Goal: Information Seeking & Learning: Find specific page/section

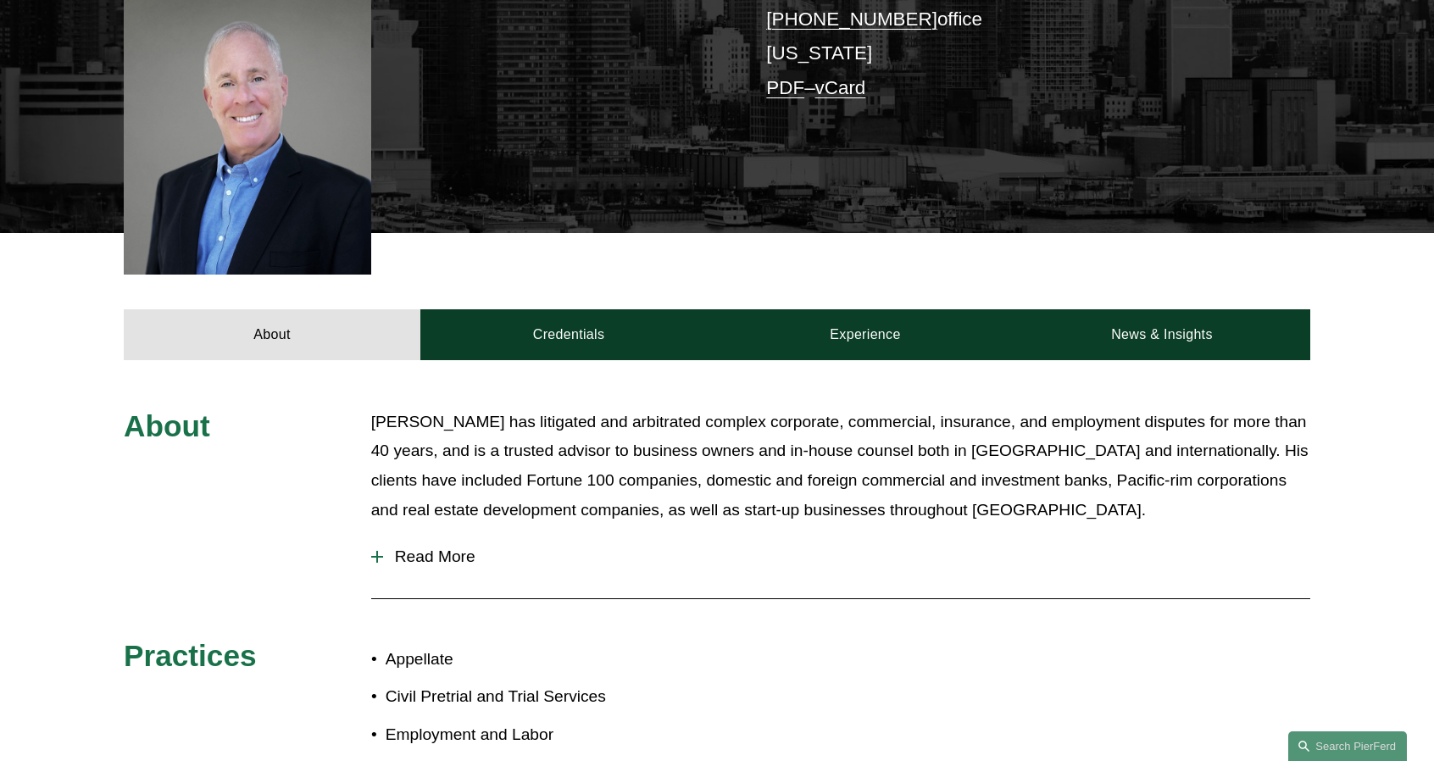
scroll to position [508, 0]
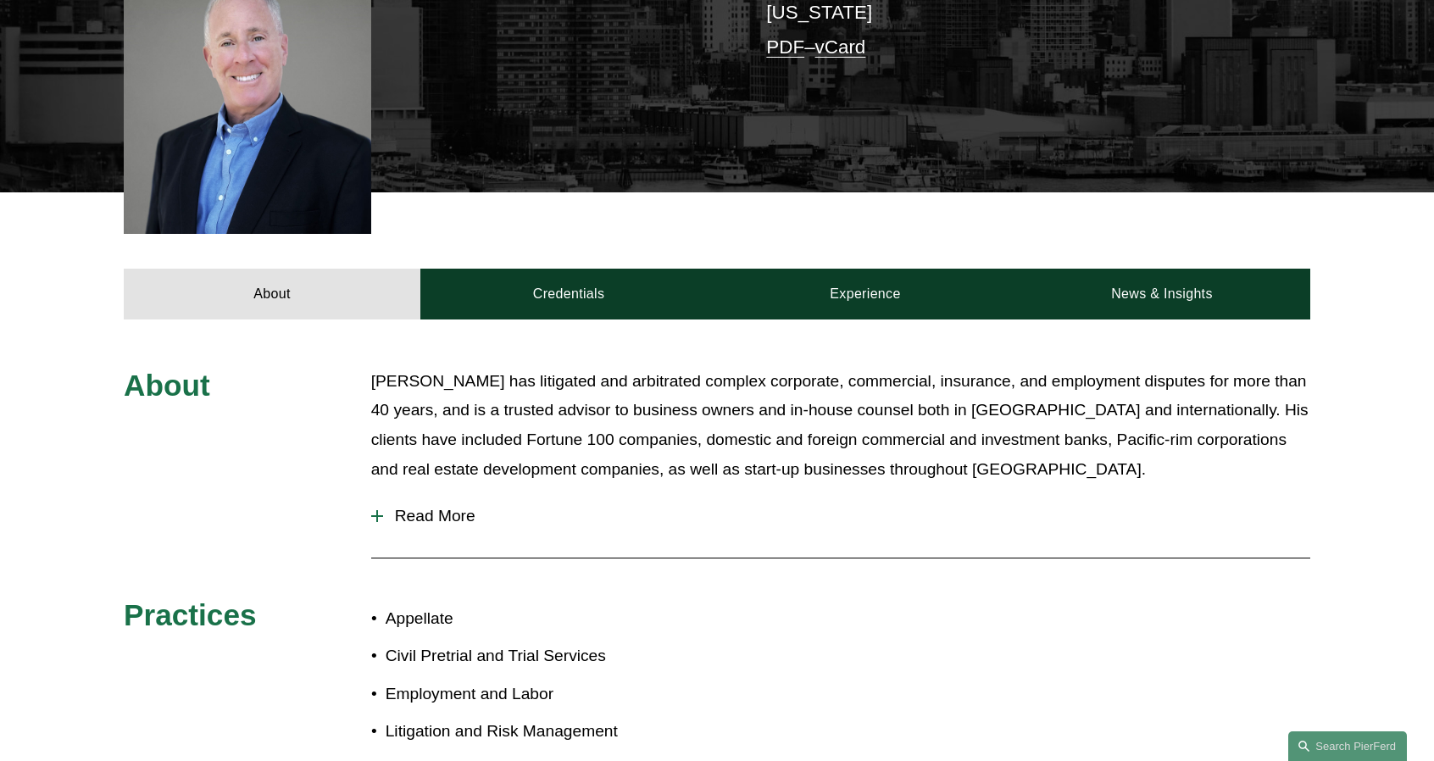
click at [441, 507] on span "Read More" at bounding box center [846, 516] width 927 height 19
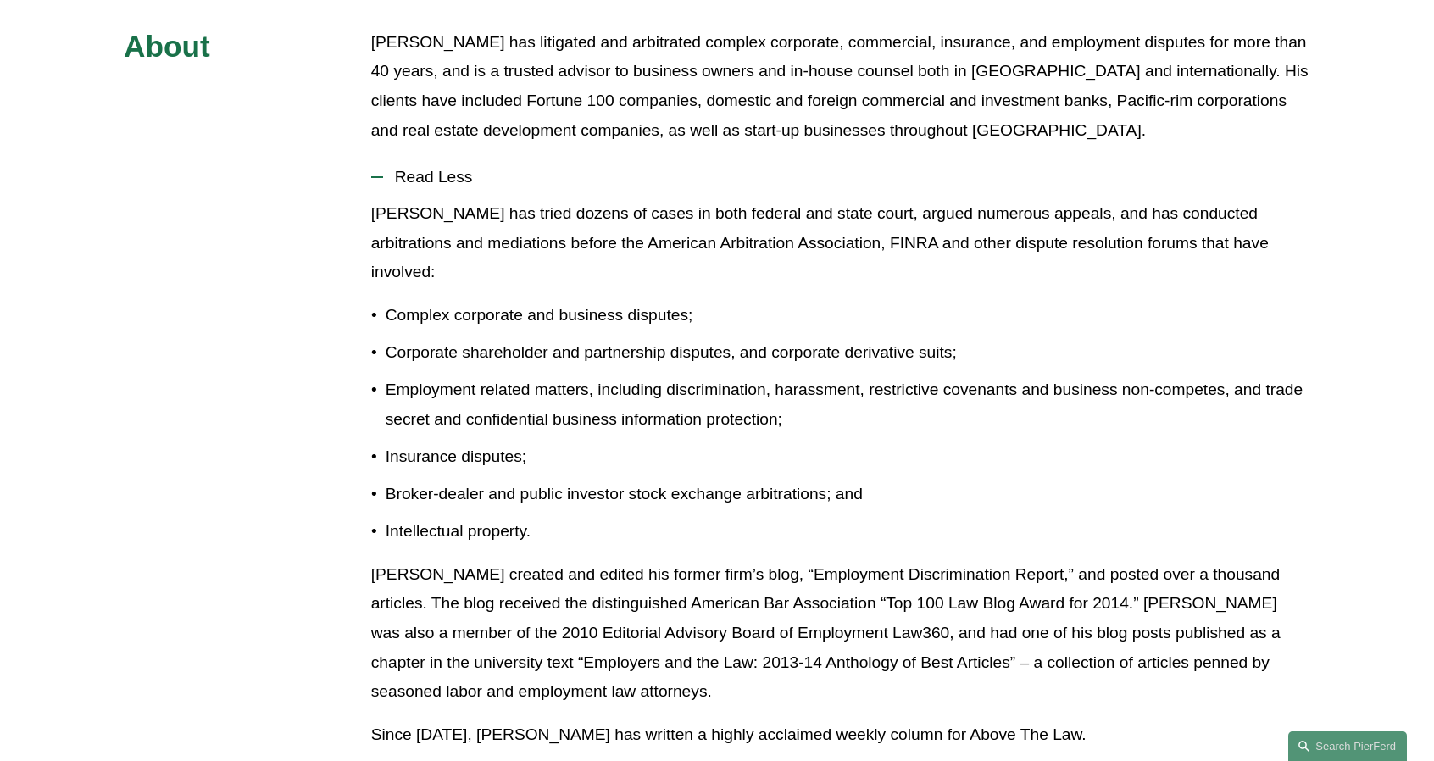
scroll to position [593, 0]
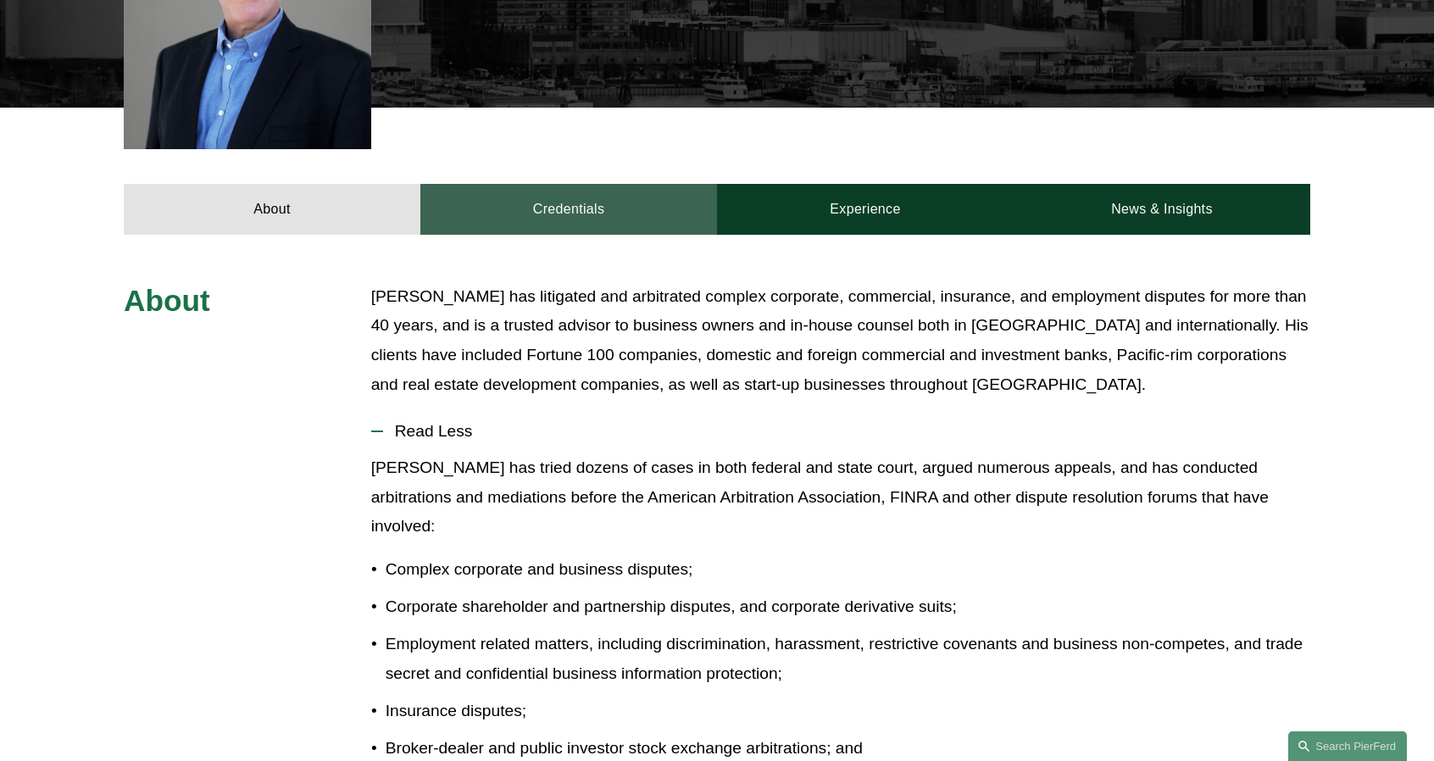
click at [575, 191] on link "Credentials" at bounding box center [568, 209] width 297 height 51
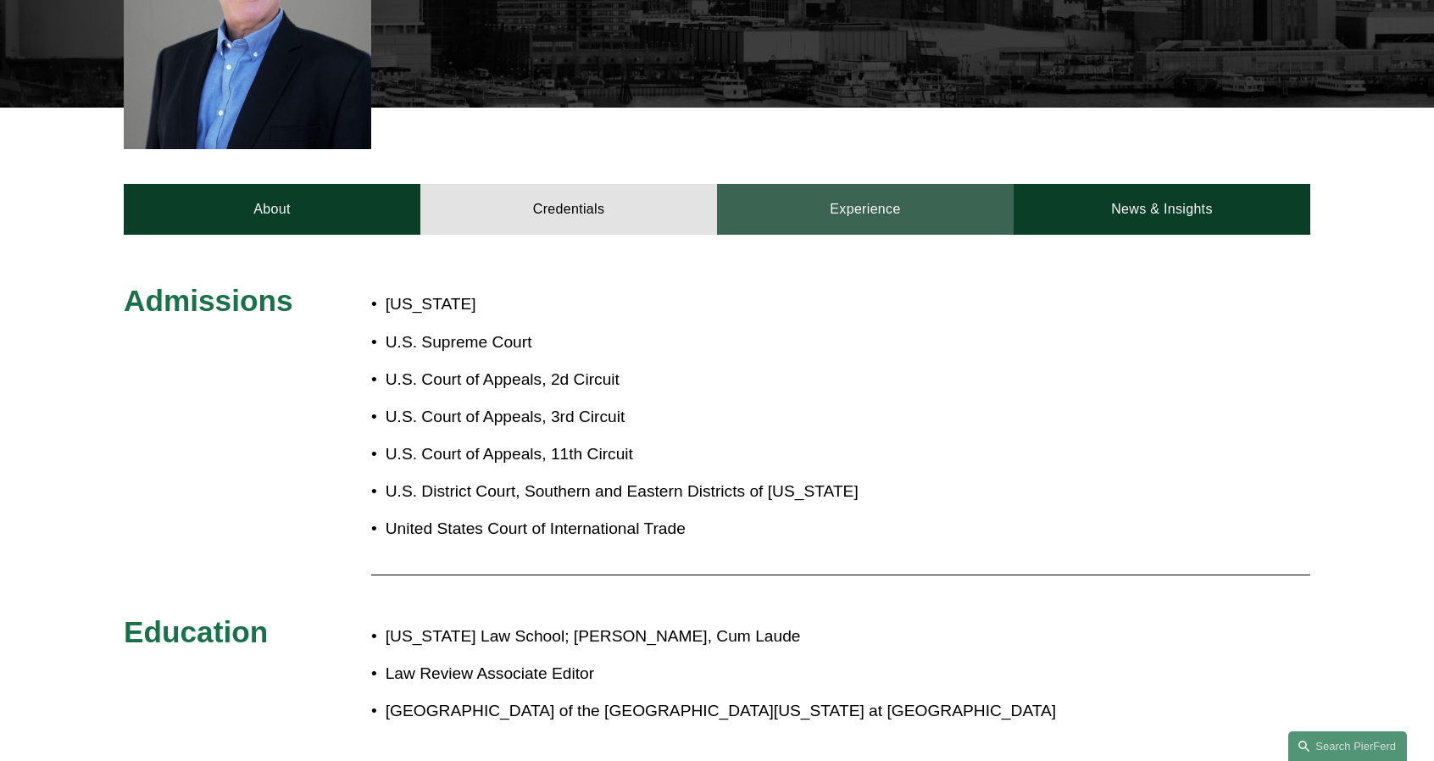
click at [888, 184] on link "Experience" at bounding box center [865, 209] width 297 height 51
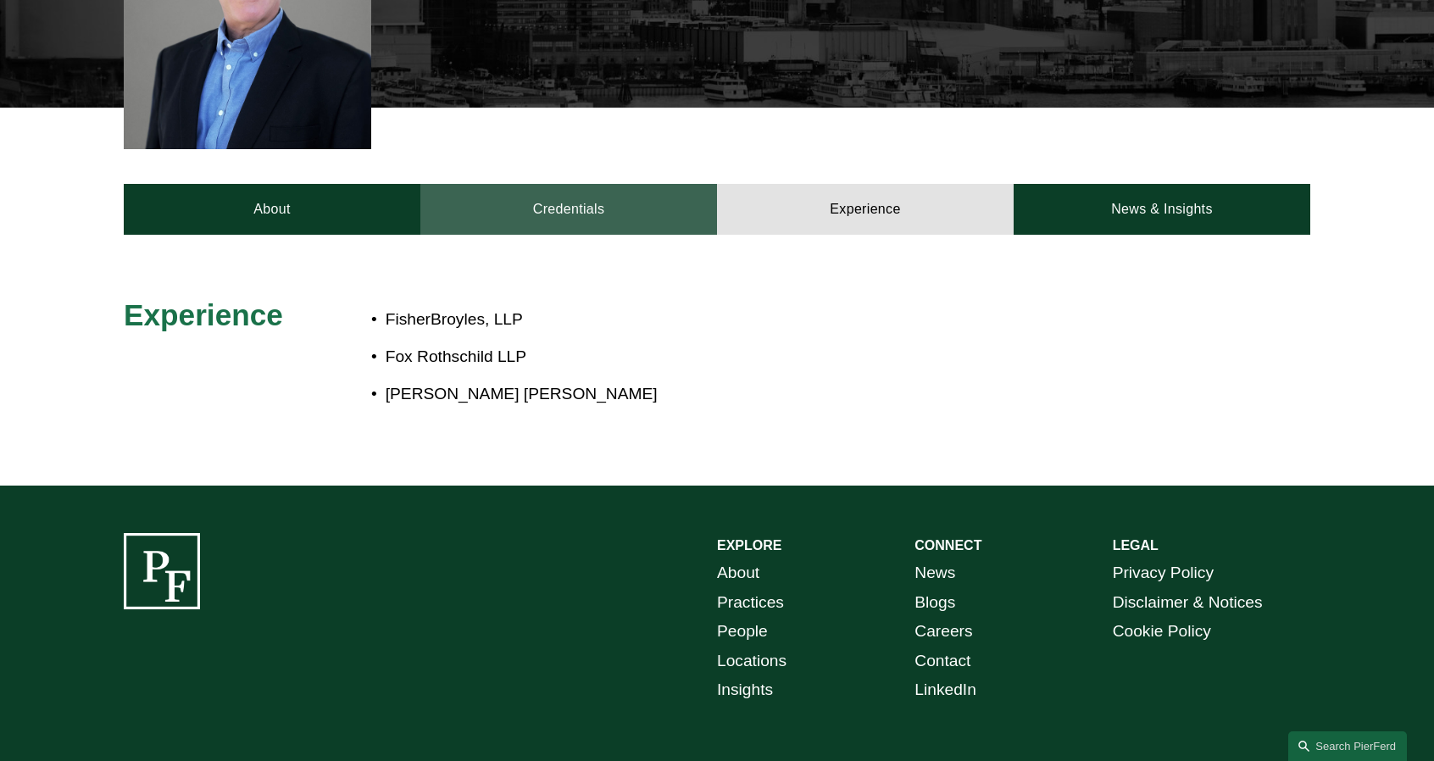
click at [658, 184] on link "Credentials" at bounding box center [568, 209] width 297 height 51
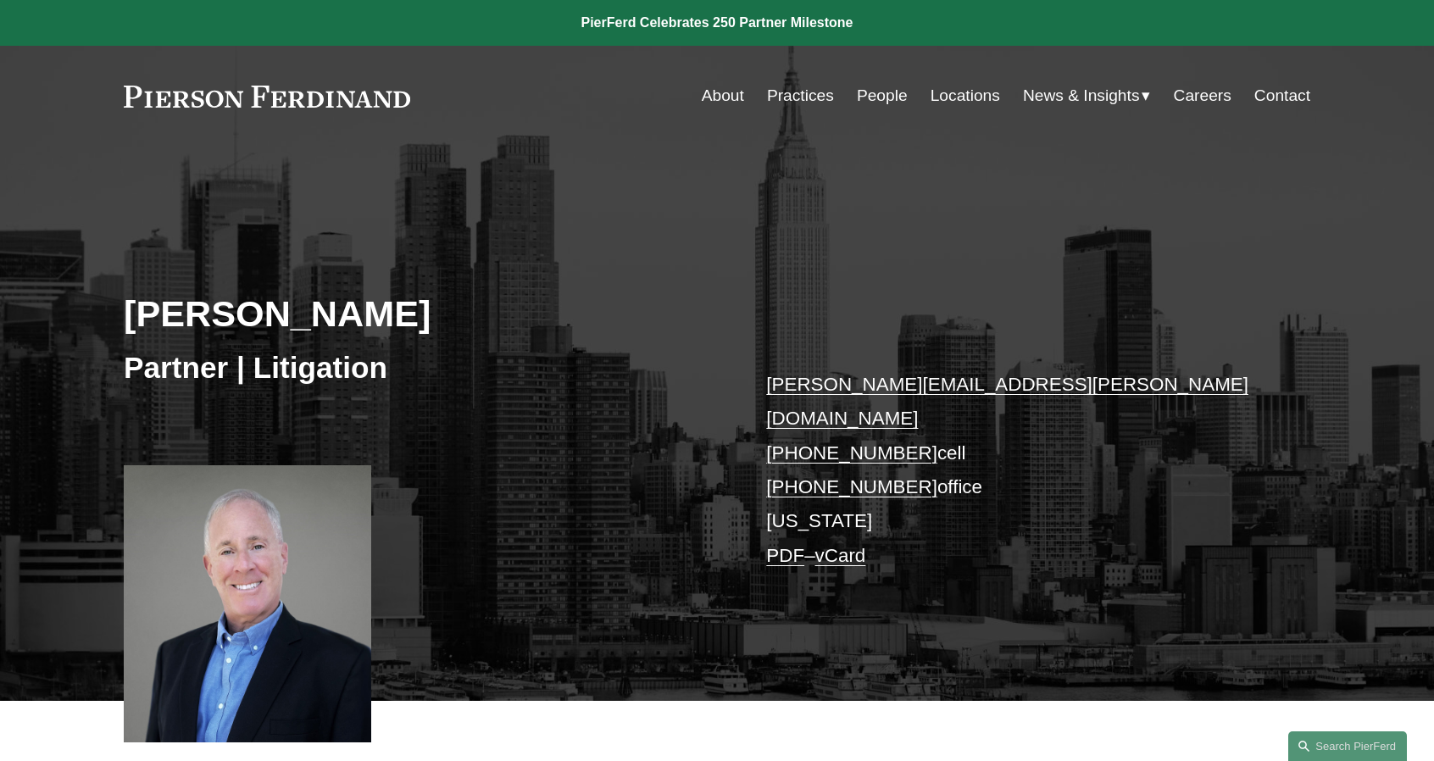
scroll to position [0, 0]
click at [730, 98] on link "About" at bounding box center [723, 96] width 42 height 32
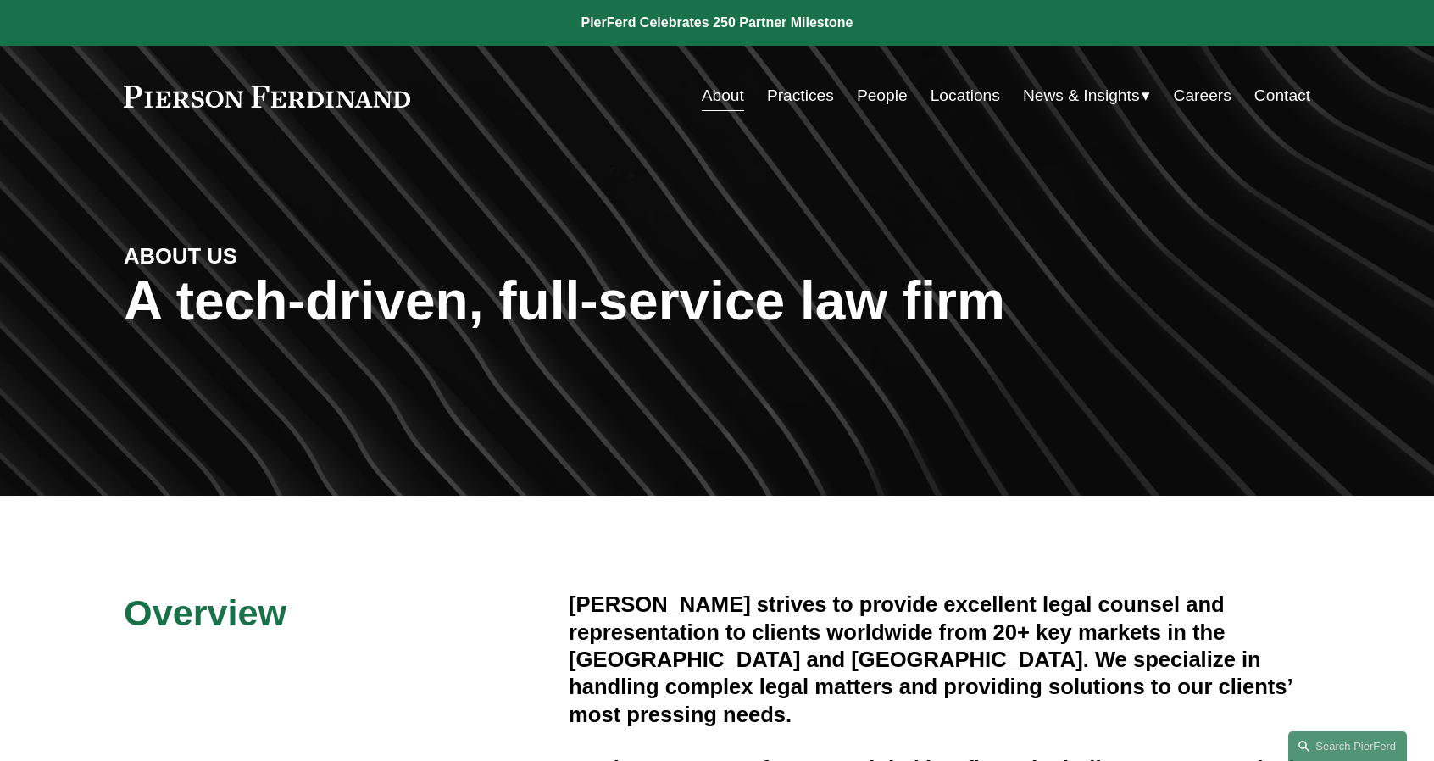
click at [895, 96] on link "People" at bounding box center [882, 96] width 51 height 32
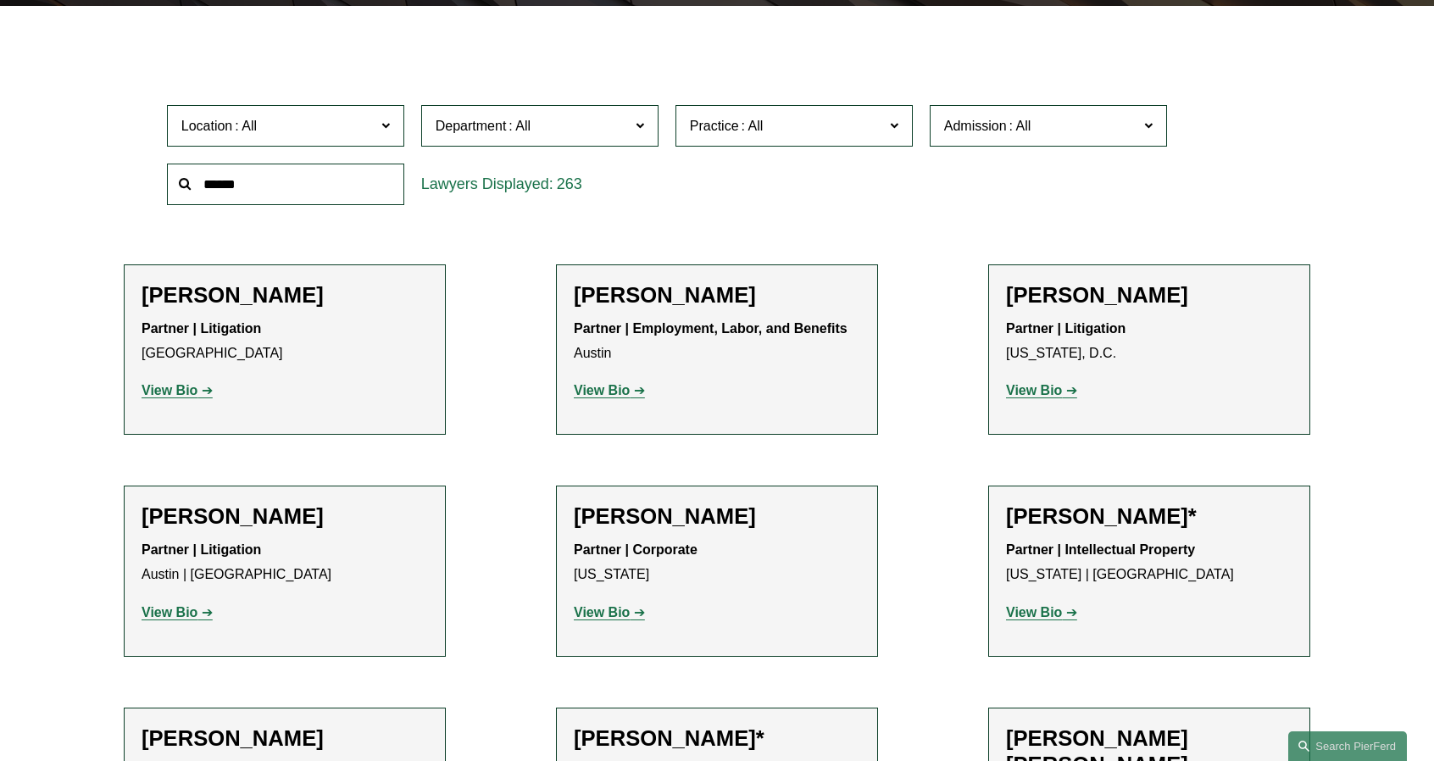
scroll to position [424, 0]
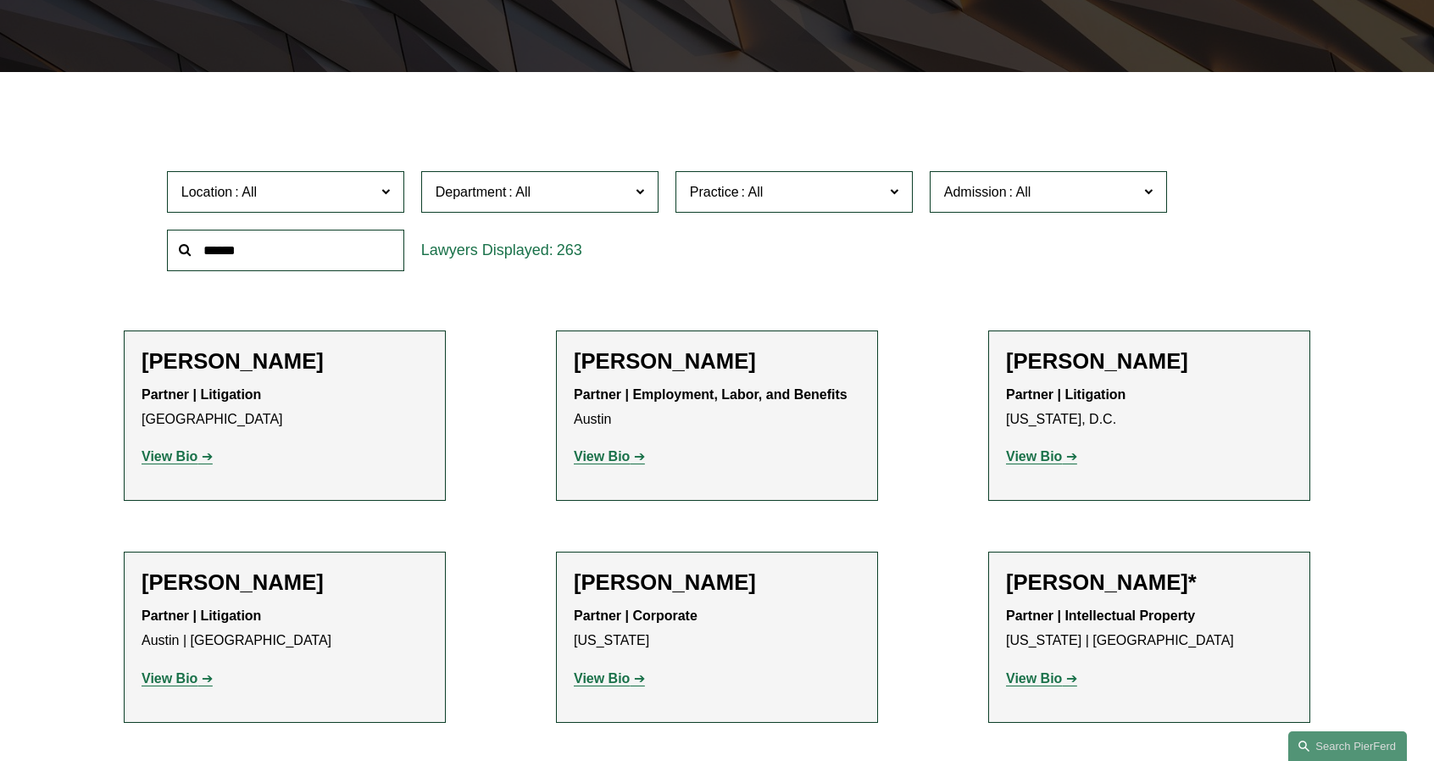
click at [319, 243] on input "text" at bounding box center [285, 251] width 237 height 42
type input "****"
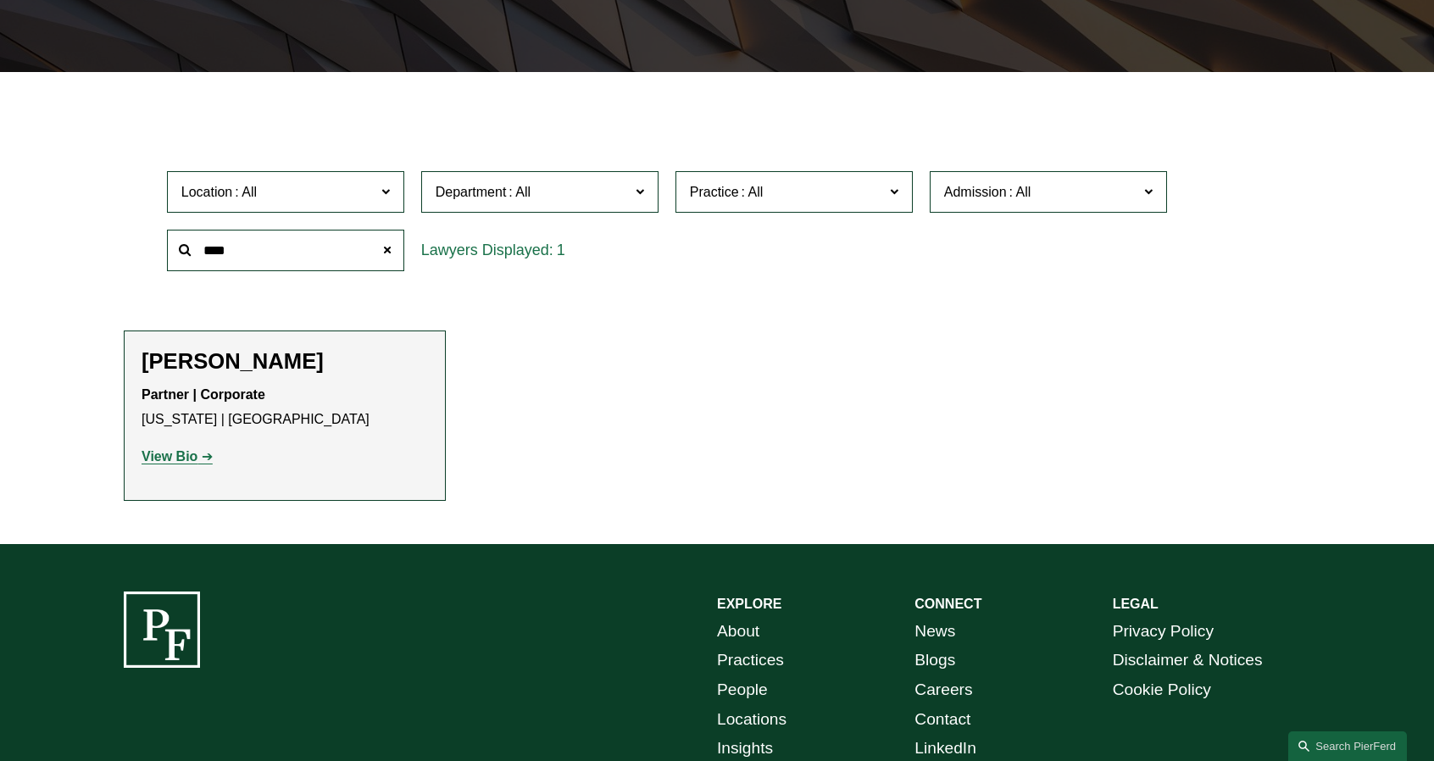
click at [164, 455] on strong "View Bio" at bounding box center [170, 456] width 56 height 14
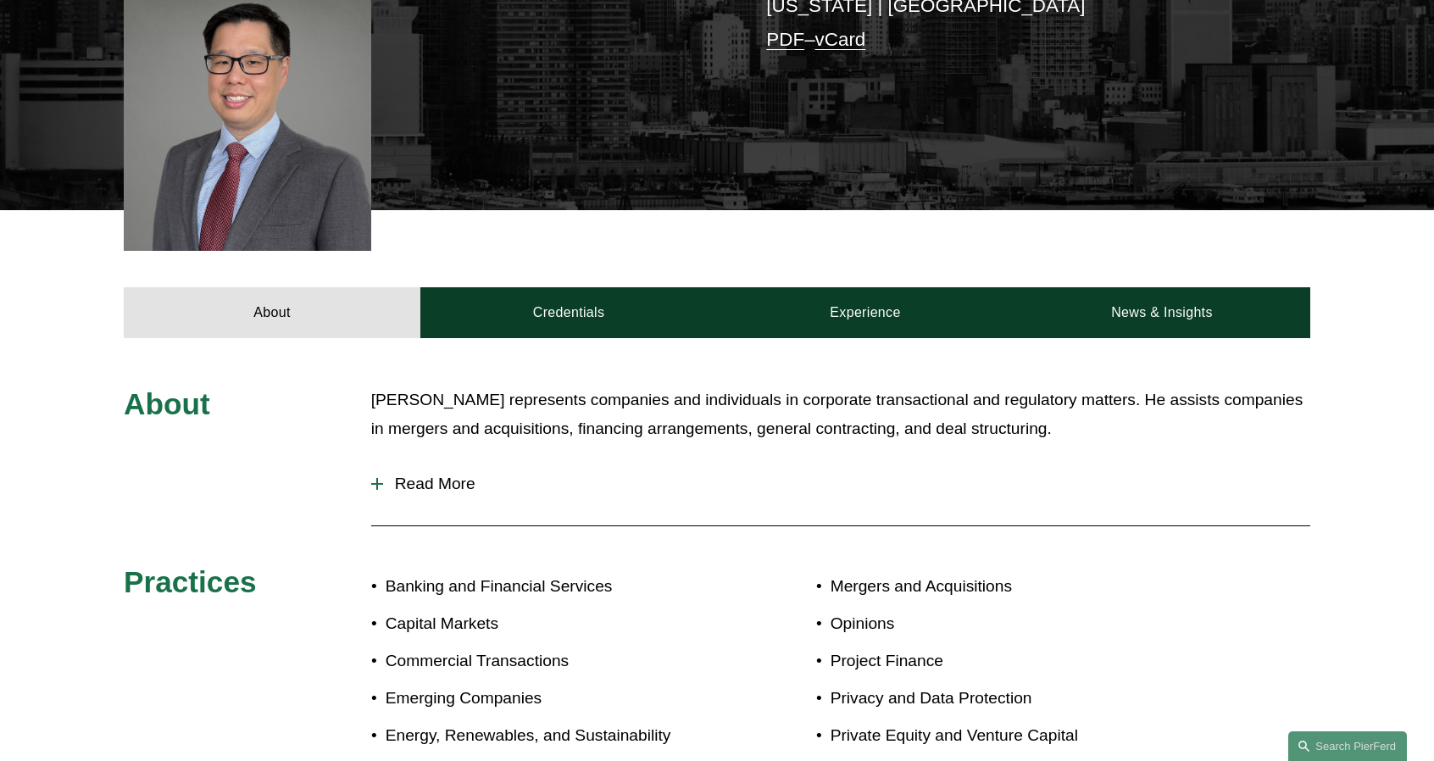
scroll to position [508, 0]
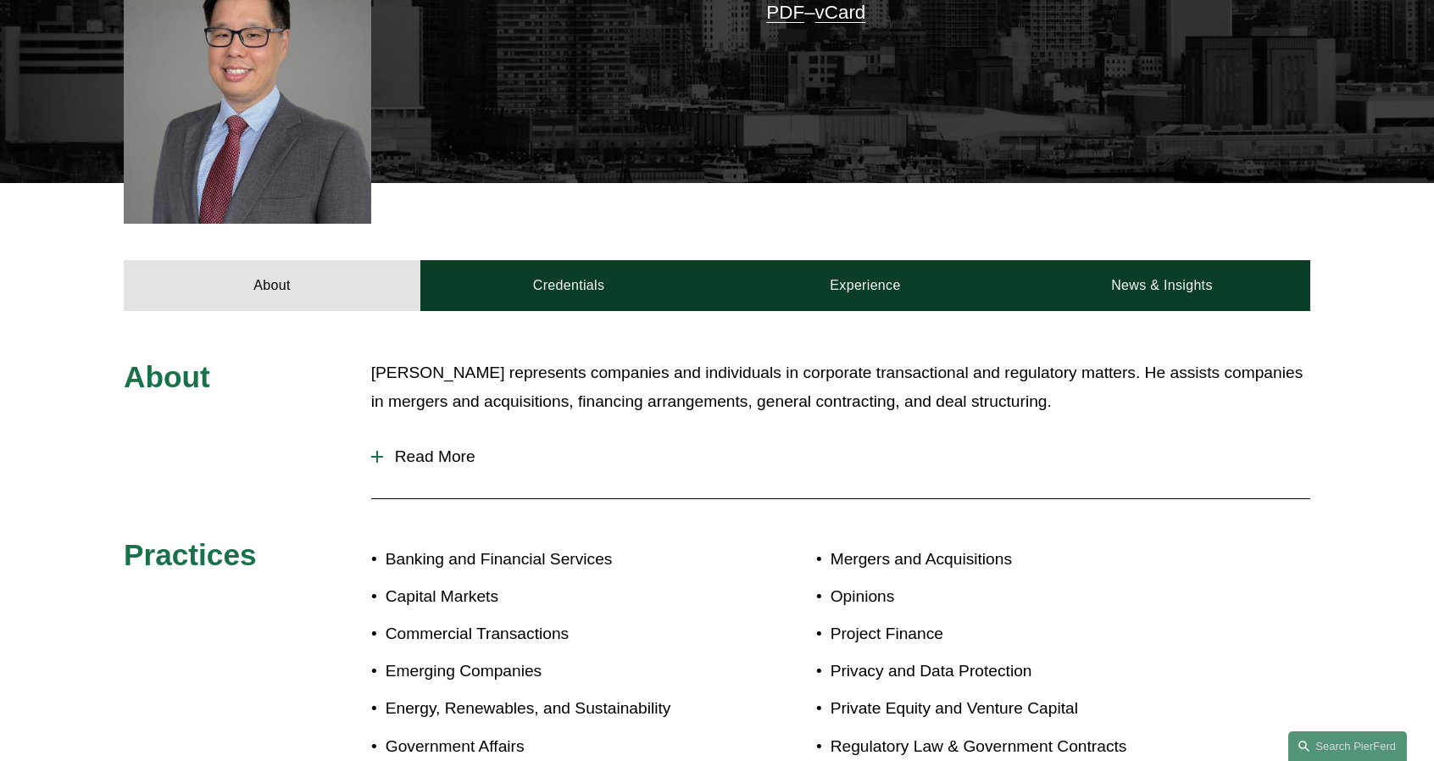
click at [426, 435] on button "Read More" at bounding box center [840, 457] width 939 height 44
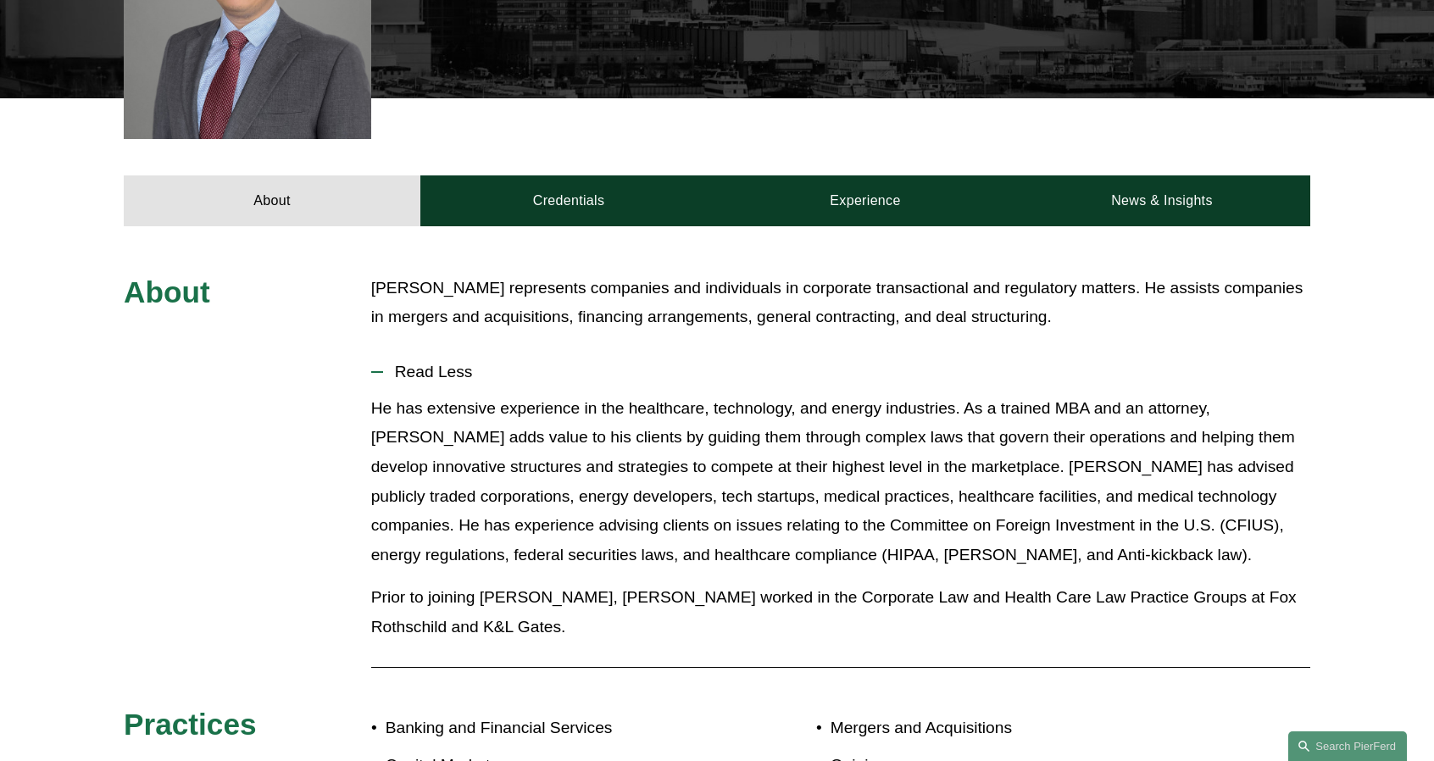
scroll to position [678, 0]
